Goal: Check status: Check status

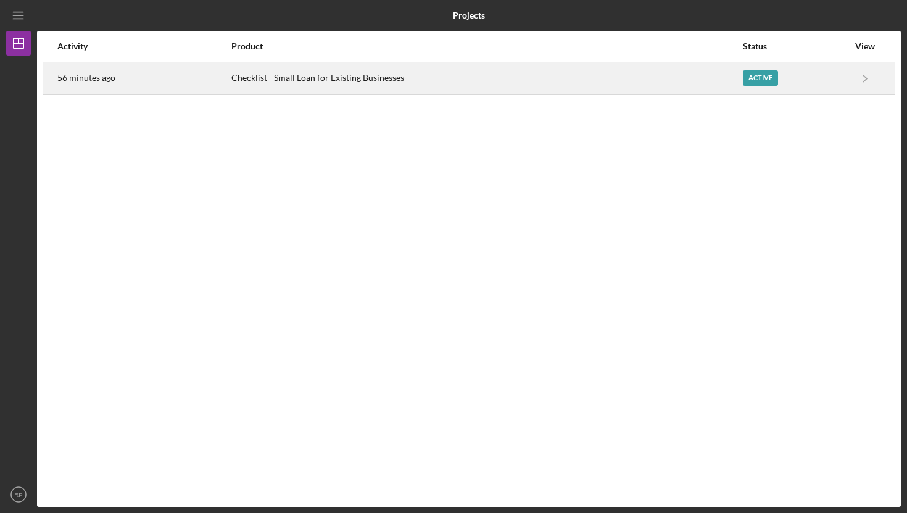
click at [355, 69] on div "Checklist - Small Loan for Existing Businesses" at bounding box center [486, 78] width 510 height 31
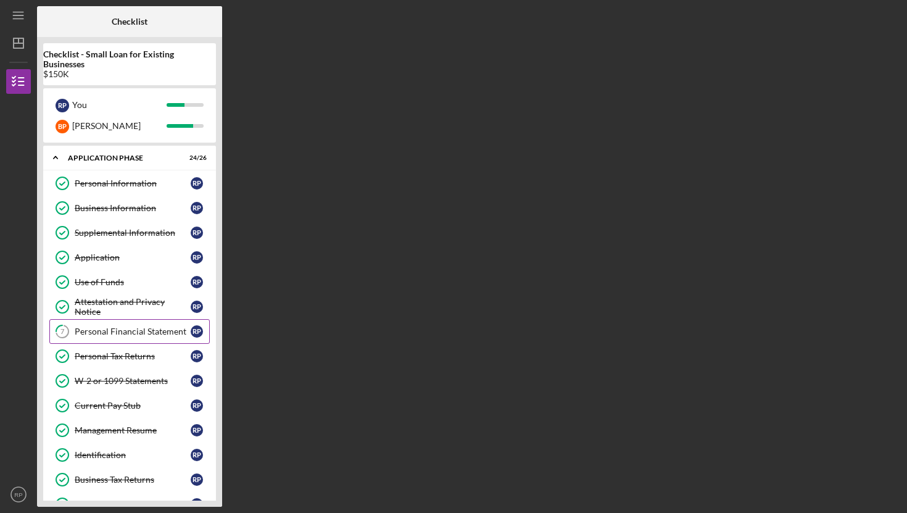
click at [170, 330] on div "Personal Financial Statement" at bounding box center [133, 331] width 116 height 10
